Goal: Information Seeking & Learning: Learn about a topic

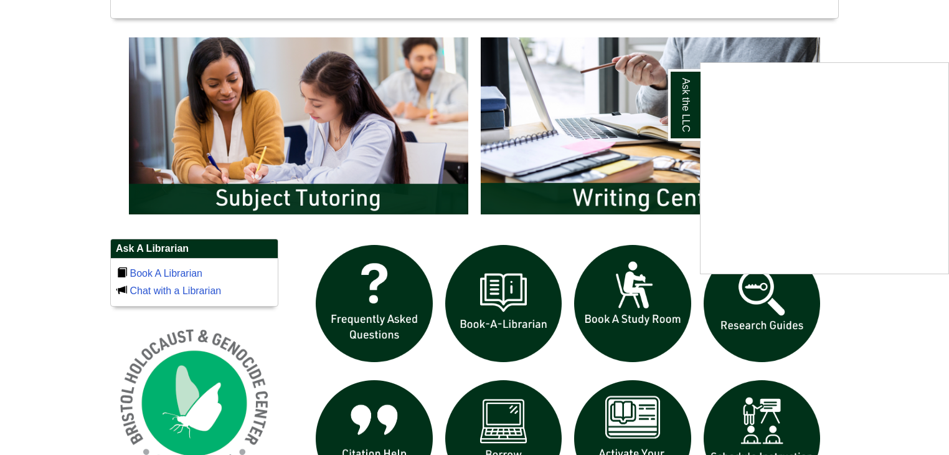
scroll to position [648, 0]
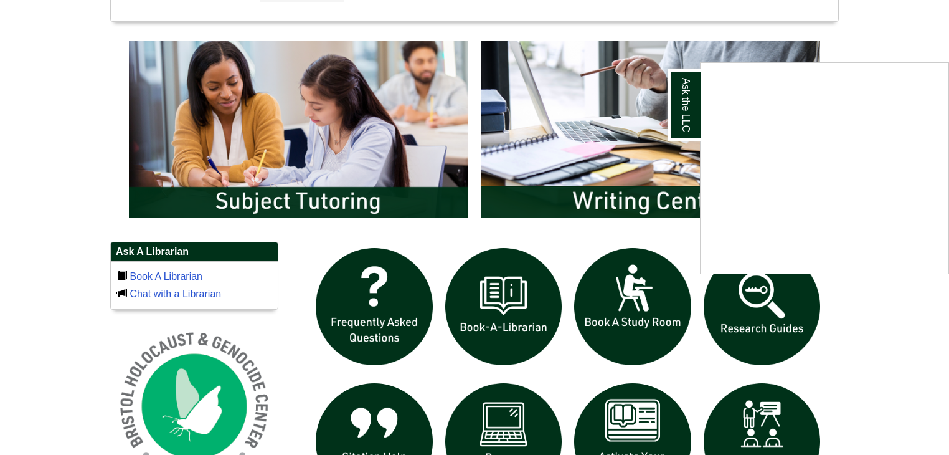
click at [748, 321] on div "Ask the LLC" at bounding box center [474, 227] width 949 height 455
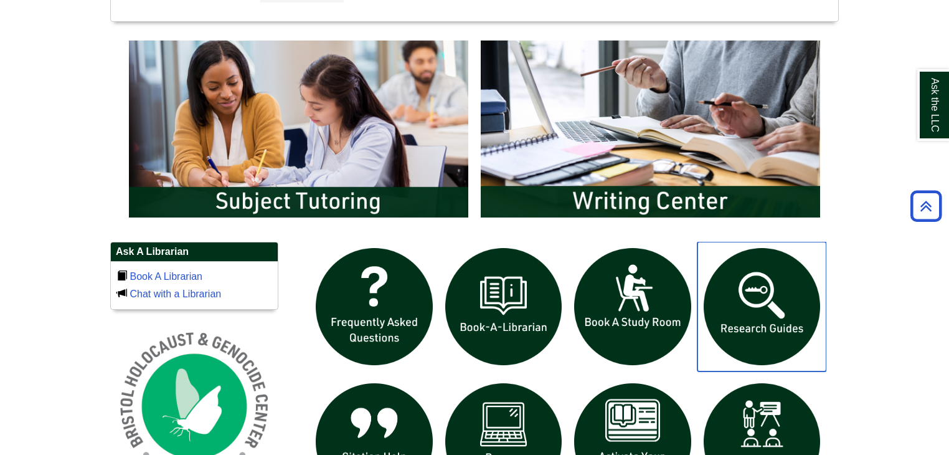
click at [748, 321] on img "slideshow" at bounding box center [762, 307] width 130 height 130
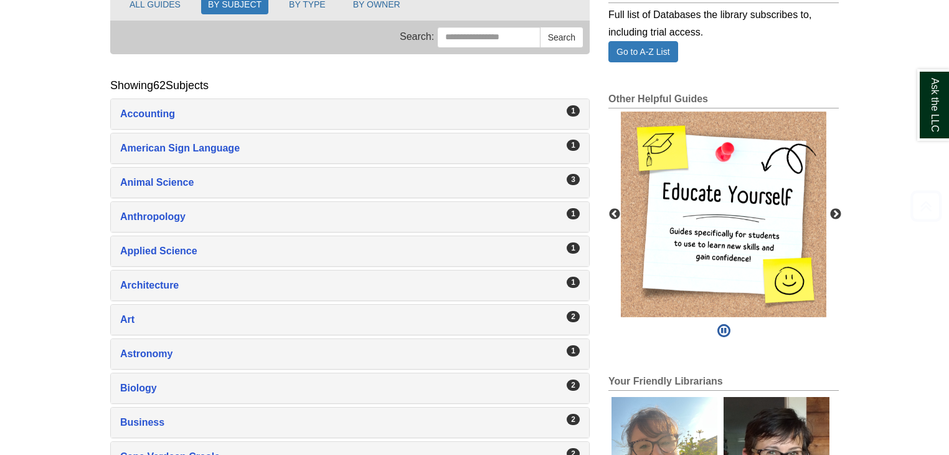
scroll to position [219, 0]
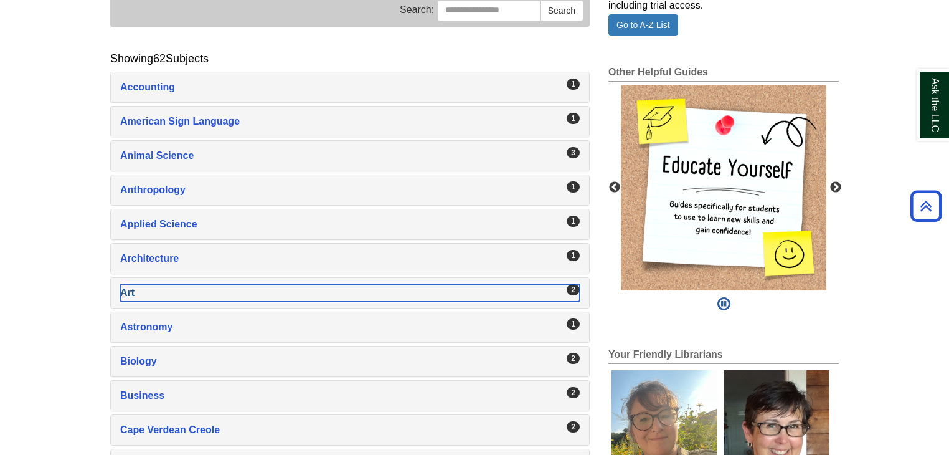
click at [565, 285] on div "Art , 2 guides" at bounding box center [350, 292] width 460 height 17
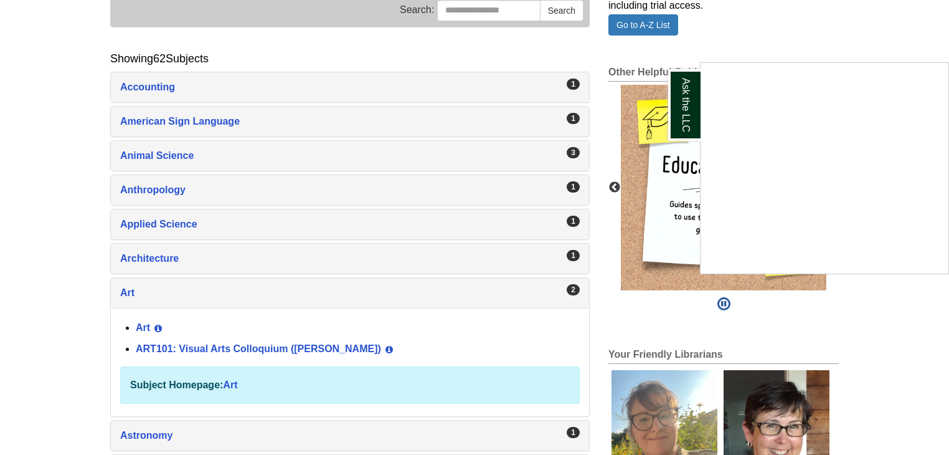
click at [271, 344] on div "Ask the LLC" at bounding box center [474, 227] width 949 height 455
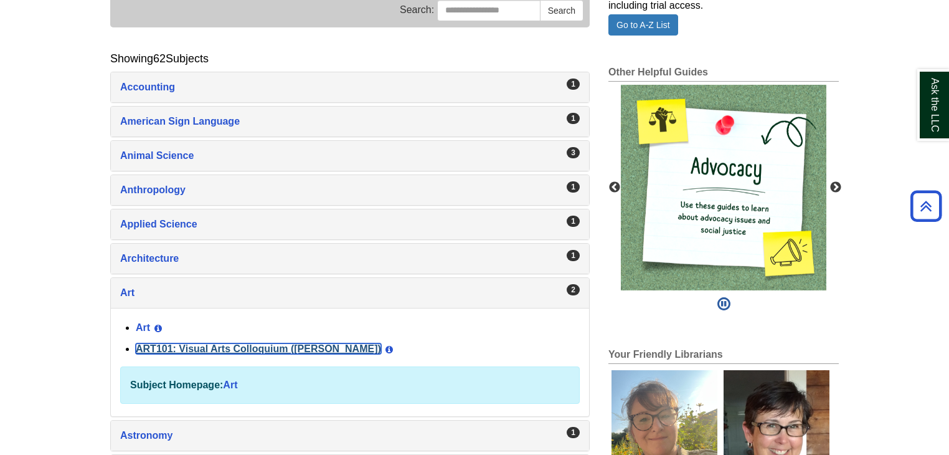
click at [271, 344] on link "ART101: Visual Arts Colloquium ([PERSON_NAME])" at bounding box center [258, 348] width 245 height 11
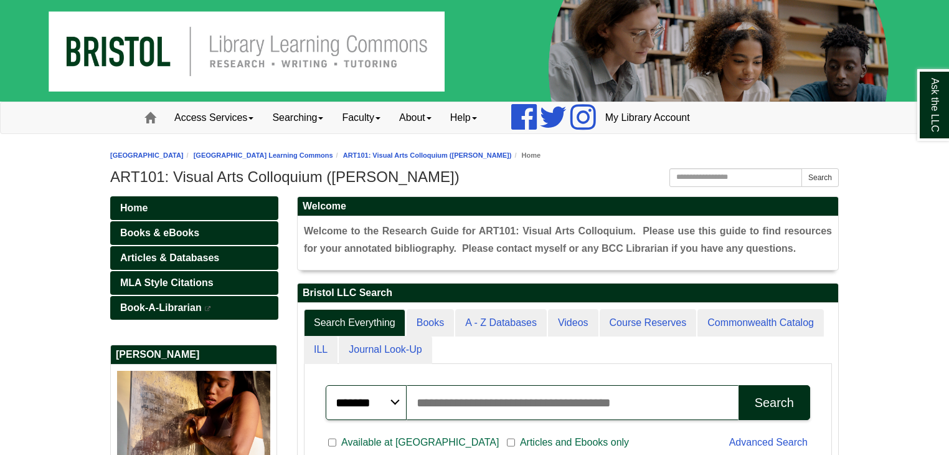
scroll to position [236, 541]
click at [207, 260] on span "Articles & Databases" at bounding box center [169, 257] width 99 height 11
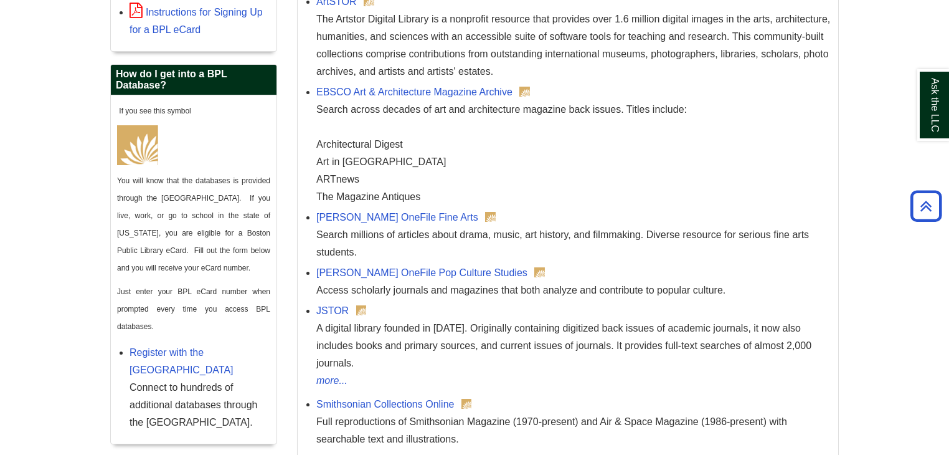
scroll to position [591, 0]
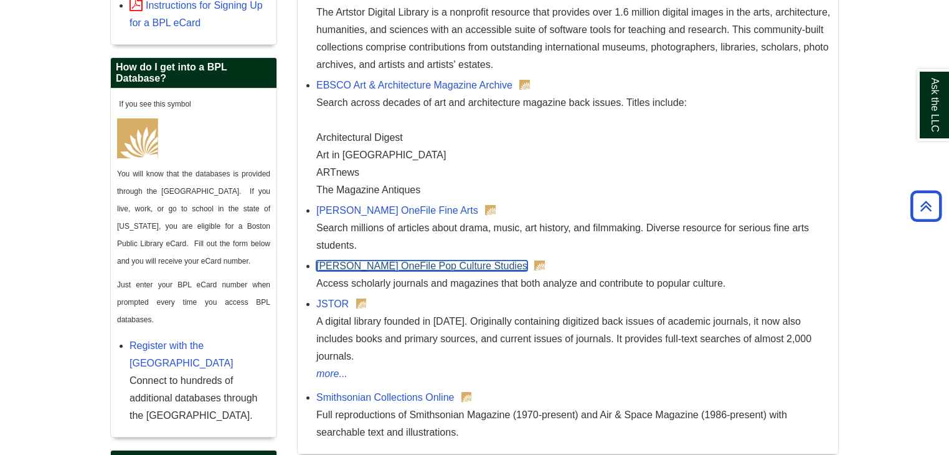
click at [445, 263] on link "Gale OneFile Pop Culture Studies" at bounding box center [421, 265] width 211 height 11
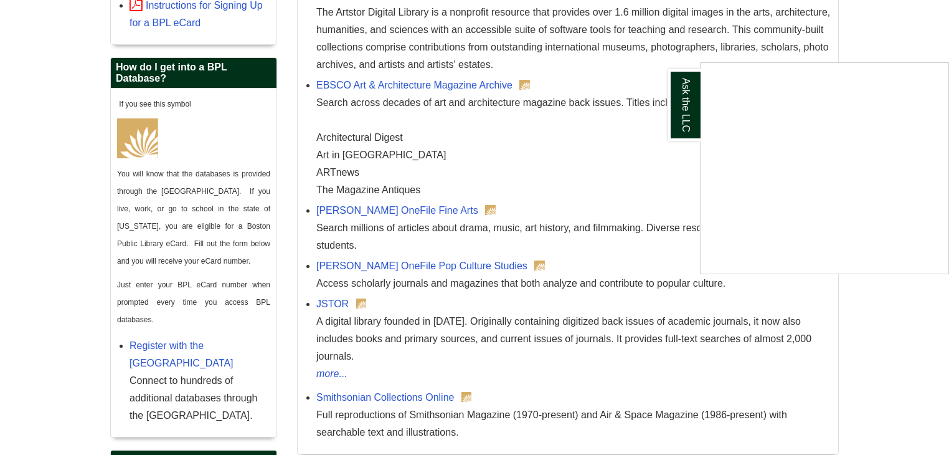
click at [337, 302] on div "Ask the LLC" at bounding box center [474, 227] width 949 height 455
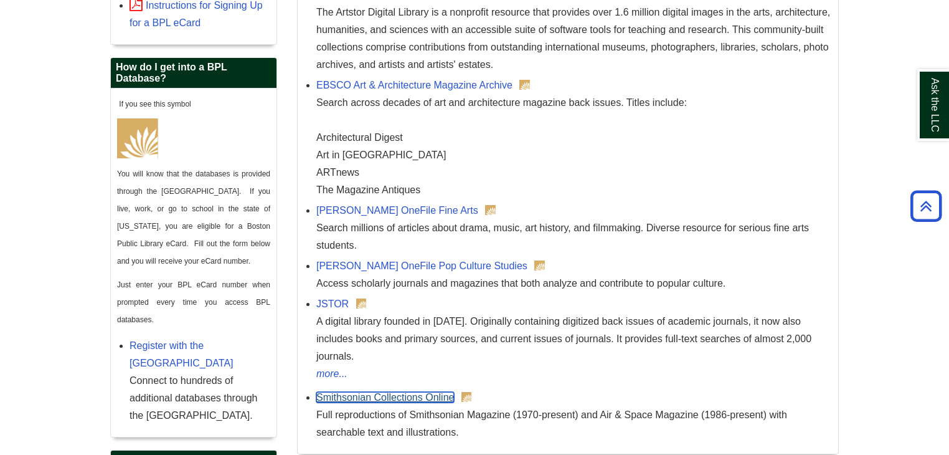
click at [341, 392] on link "Smithsonian Collections Online" at bounding box center [385, 397] width 138 height 11
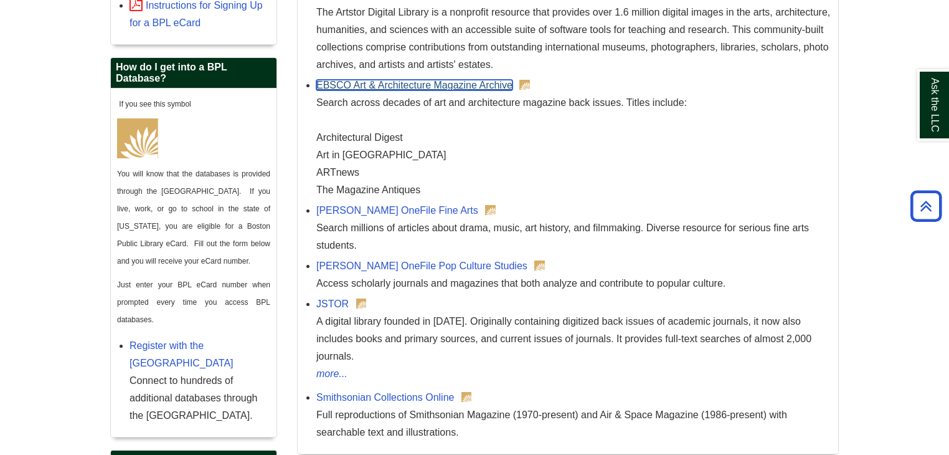
click at [461, 83] on link "EBSCO Art & Architecture Magazine Archive" at bounding box center [414, 85] width 196 height 11
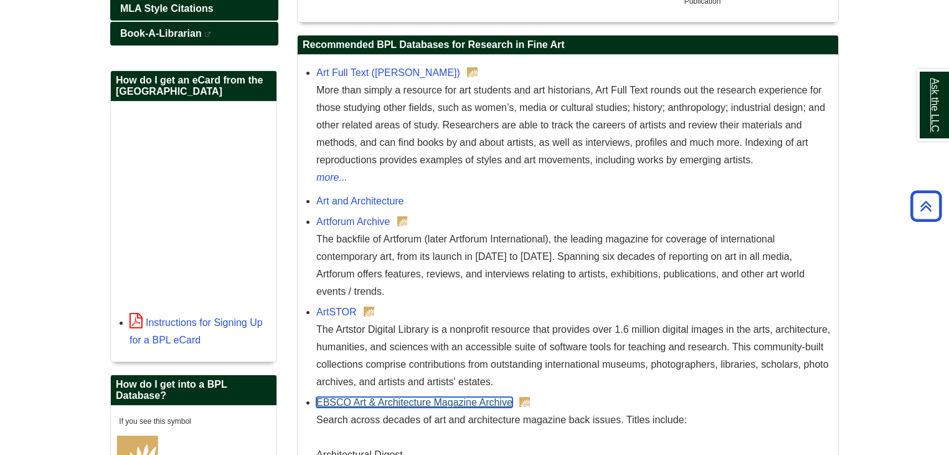
scroll to position [275, 0]
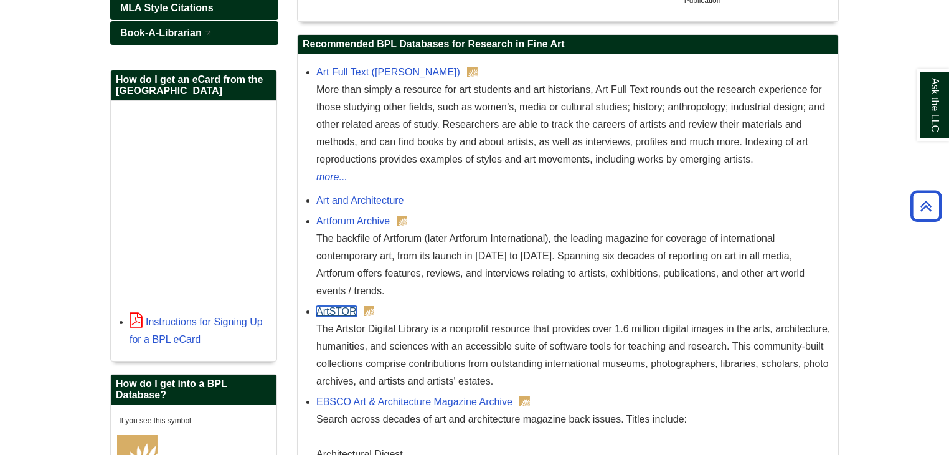
click at [338, 311] on link "ArtSTOR" at bounding box center [336, 311] width 40 height 11
click at [361, 199] on link "Art and Architecture" at bounding box center [360, 200] width 88 height 11
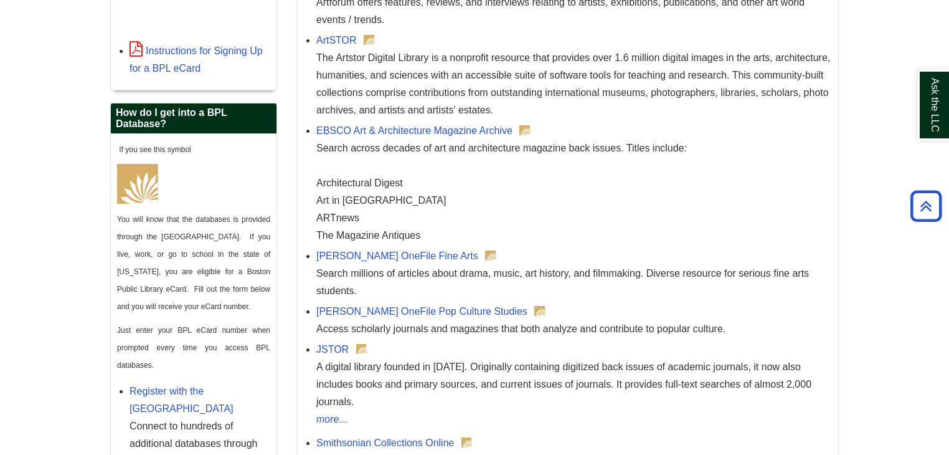
scroll to position [550, 0]
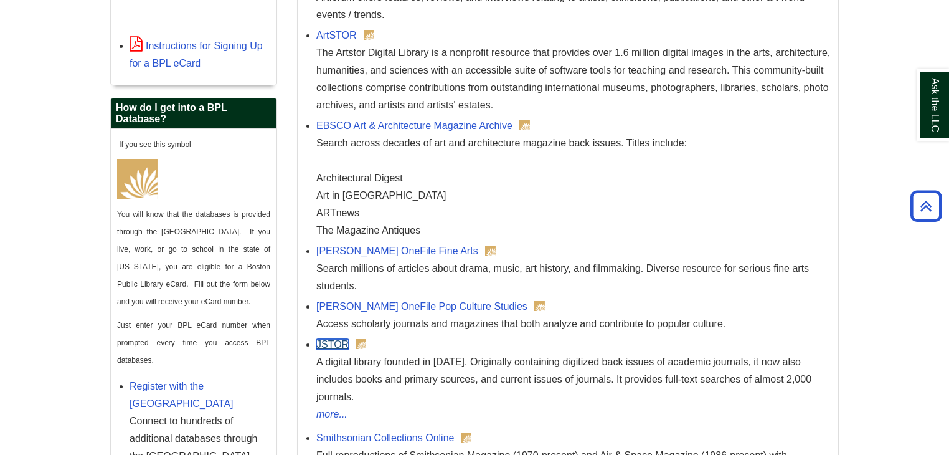
click at [346, 343] on link "JSTOR" at bounding box center [332, 344] width 32 height 11
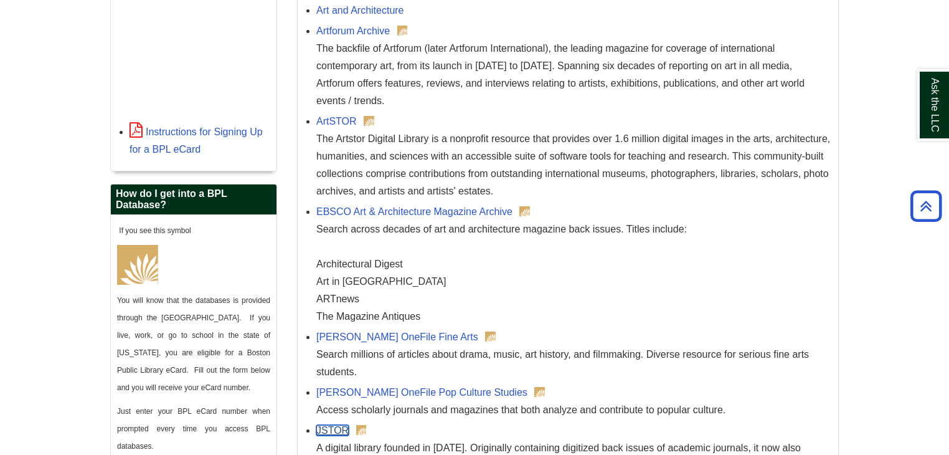
scroll to position [461, 0]
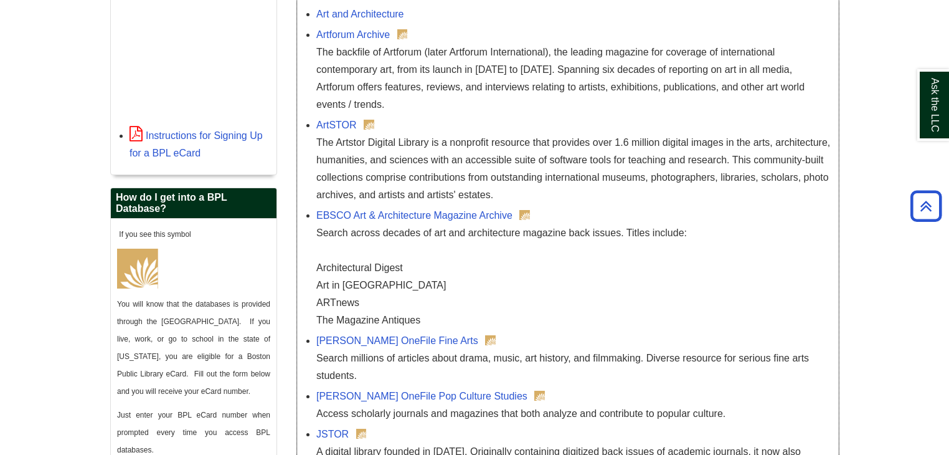
click at [344, 130] on div "ArtSTOR The Artstor Digital Library is a nonprofit resource that provides over …" at bounding box center [574, 159] width 516 height 87
click at [341, 123] on link "ArtSTOR" at bounding box center [336, 125] width 40 height 11
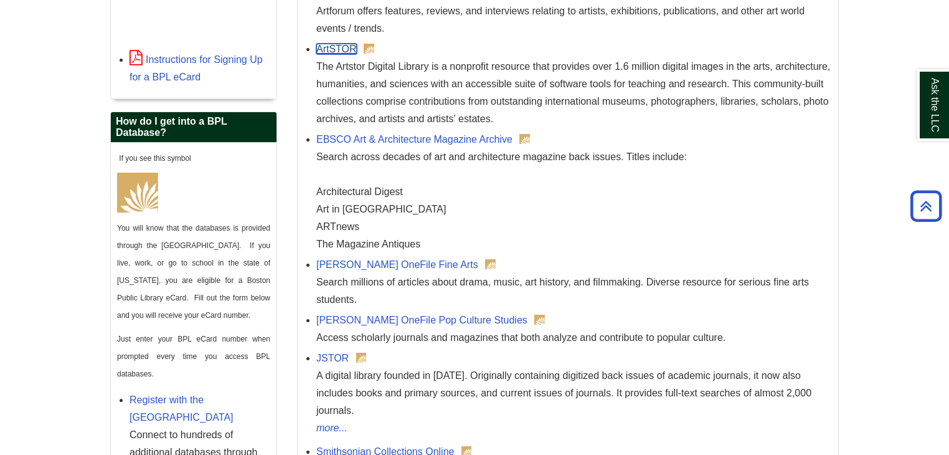
scroll to position [539, 0]
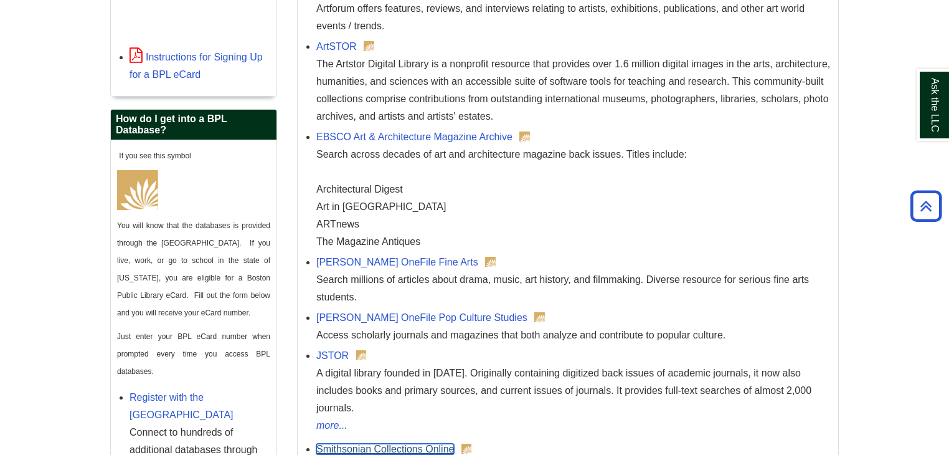
click at [353, 443] on link "Smithsonian Collections Online" at bounding box center [385, 448] width 138 height 11
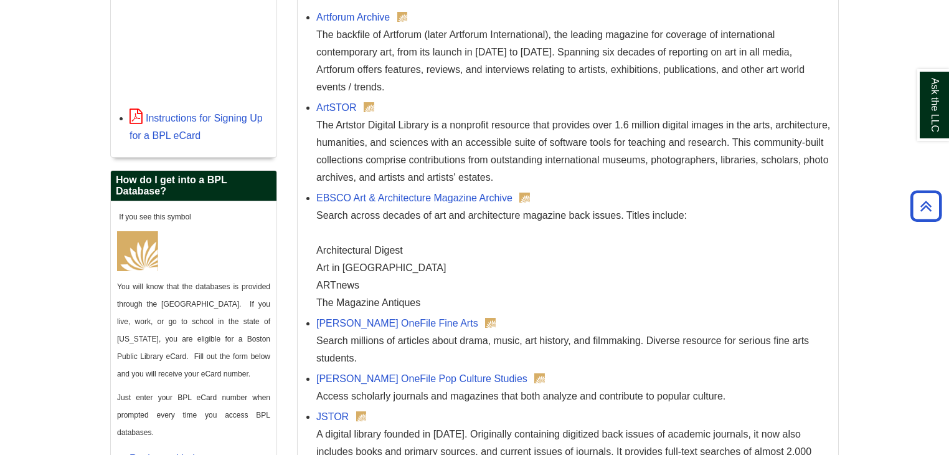
scroll to position [494, 0]
